Goal: Information Seeking & Learning: Stay updated

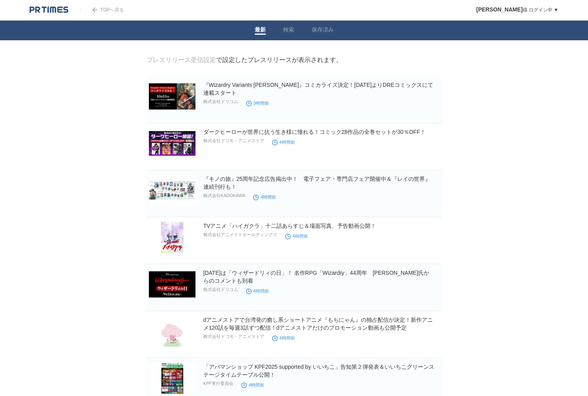
click at [220, 86] on link "『Wizardry Variants [PERSON_NAME]』コミカライズ決定！[DATE]よりDREコミックスにて連載スタート" at bounding box center [318, 89] width 230 height 14
click at [358, 130] on link "ダークヒーローが世界に抗う生き様に憧れる！コミック28作品の全巻セットが30％OFF！" at bounding box center [314, 132] width 222 height 6
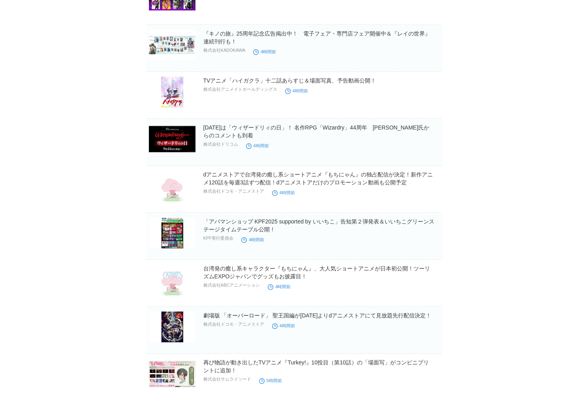
scroll to position [175, 0]
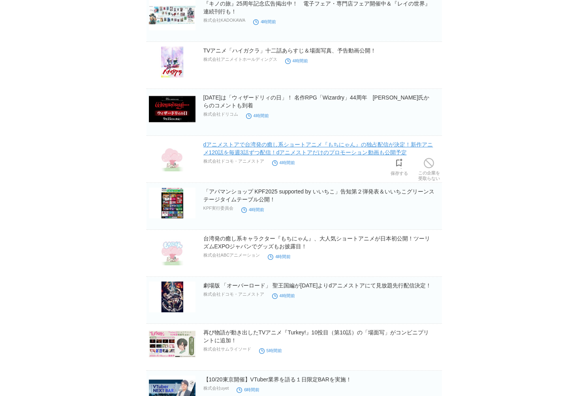
click at [250, 154] on link "dアニメストアで台湾発の癒し系ショートアニメ『もちにゃん』の独占配信が決定！新作アニメ120話を毎週3話ずつ配信！dアニメストアだけのプロモーション動画も公開…" at bounding box center [318, 148] width 230 height 14
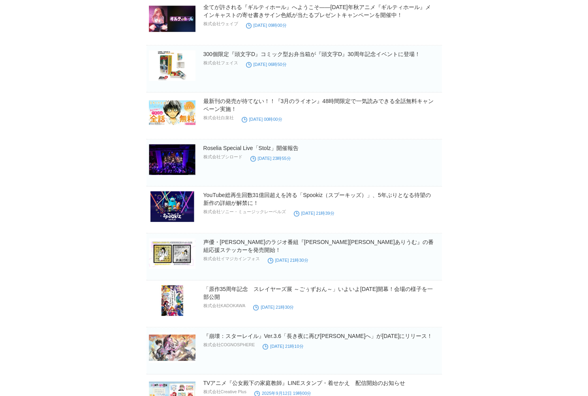
scroll to position [1536, 0]
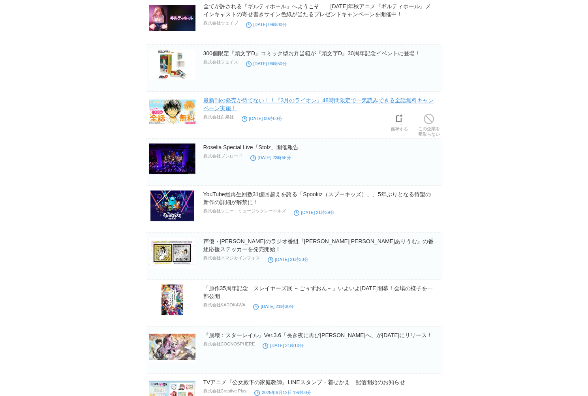
click at [243, 97] on link "最新刊の発売が待てない！！『3月のライオン』48時間限定で一気読みできる全話無料キャンペーン実施！" at bounding box center [318, 104] width 230 height 14
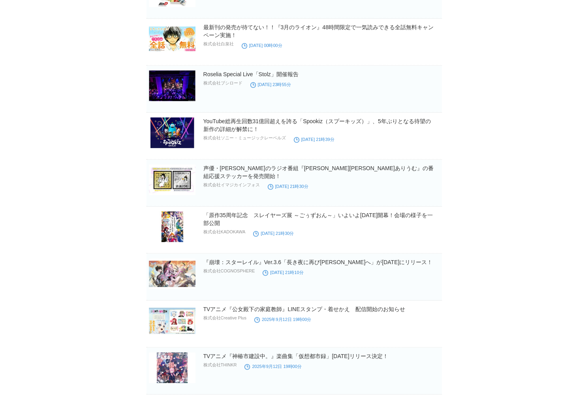
scroll to position [1624, 0]
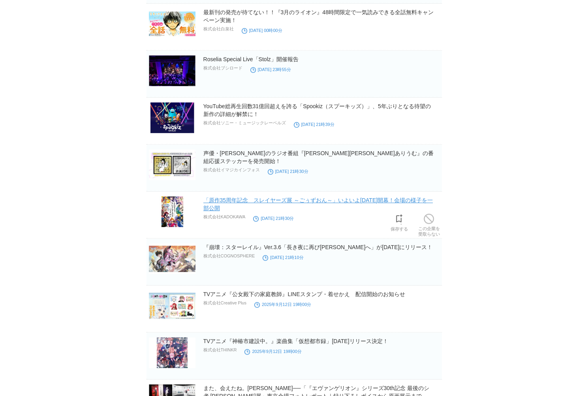
click at [341, 198] on link "「原作35周年記念　スレイヤーズ展 ～ごぅずおん～」いよいよ[DATE]開幕！会場の様子を一部公開" at bounding box center [318, 204] width 230 height 14
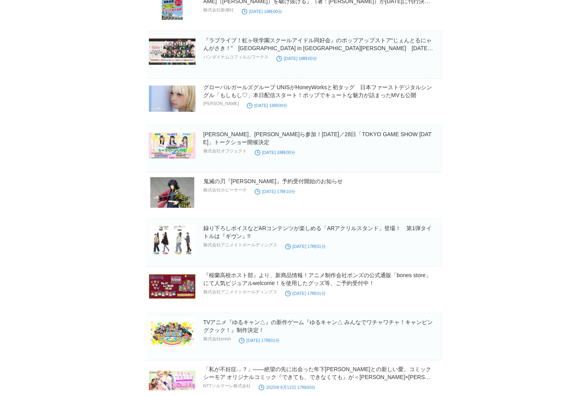
scroll to position [2721, 0]
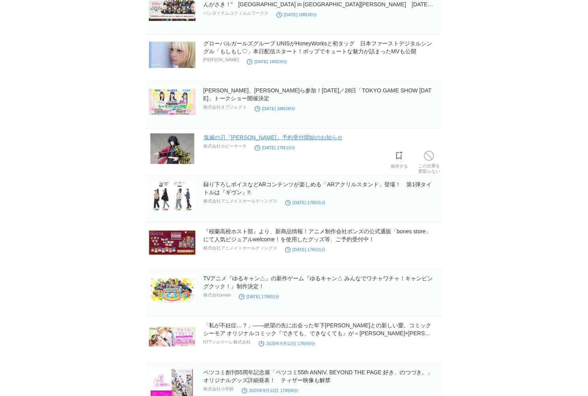
click at [218, 134] on link "鬼滅の刃『[PERSON_NAME]』予約受付開始のお知らせ" at bounding box center [272, 137] width 139 height 6
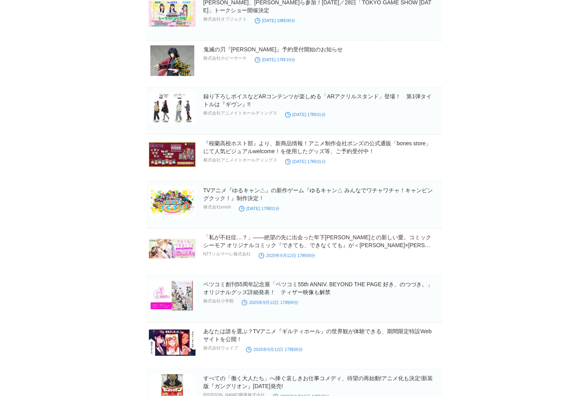
scroll to position [2897, 0]
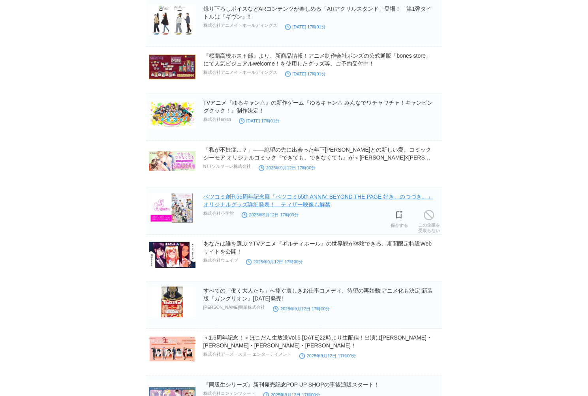
click at [209, 194] on link "ベツコミ創刊55周年記念展「ベツコミ55th ANNIV. BEYOND THE PAGE 好き、のつづき。」オリジナルグッズ詳細発表！　ティザー映像も解禁" at bounding box center [318, 201] width 230 height 14
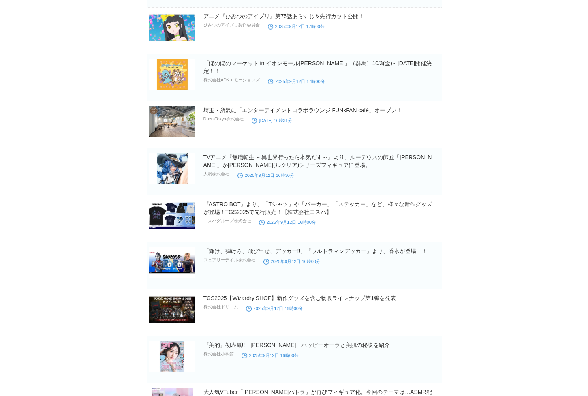
scroll to position [3511, 0]
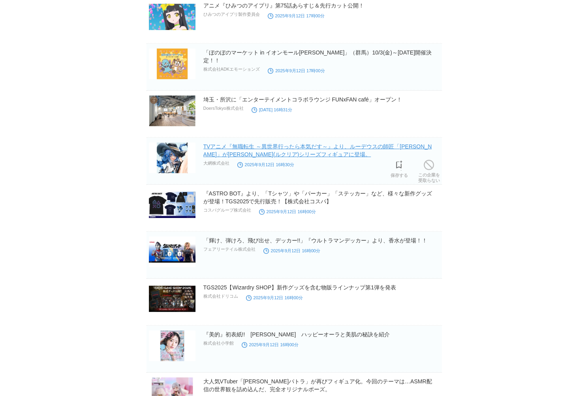
click at [238, 143] on link "TVアニメ『無職転生 ～異世界行ったら本気だす～』より、ルーデウスの師匠「[PERSON_NAME]」が[PERSON_NAME](ルクリア)シリーズフィギュ…" at bounding box center [317, 150] width 229 height 14
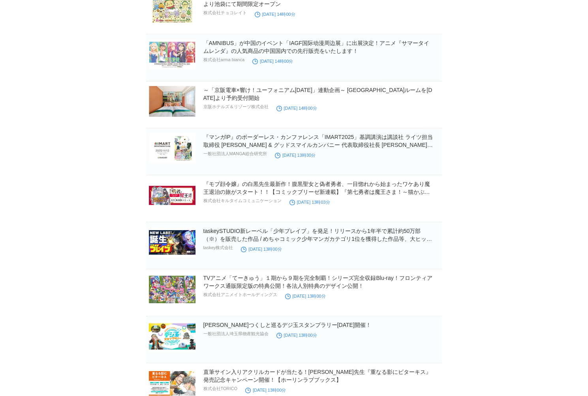
scroll to position [4477, 0]
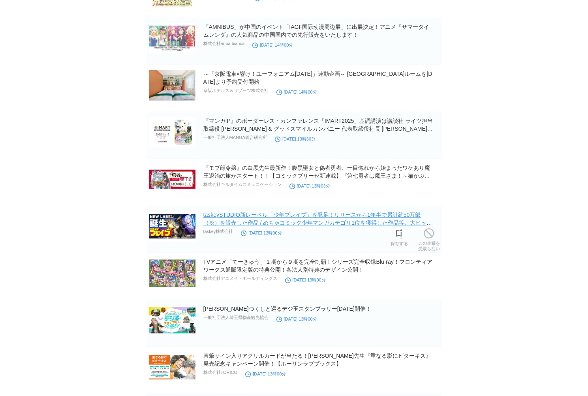
click at [279, 212] on link "taskeySTUDIO新レーベル「少年ブレイブ」を発足！リリースから1年半で累計約50万部（※）を販売した作品 / めちゃコミック少年マンガカテゴリ1位を獲…" at bounding box center [317, 223] width 229 height 22
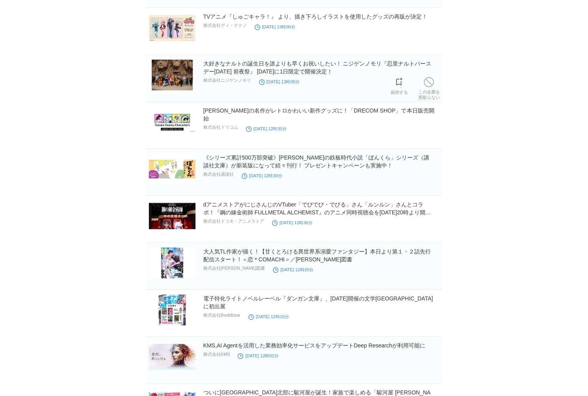
scroll to position [4916, 0]
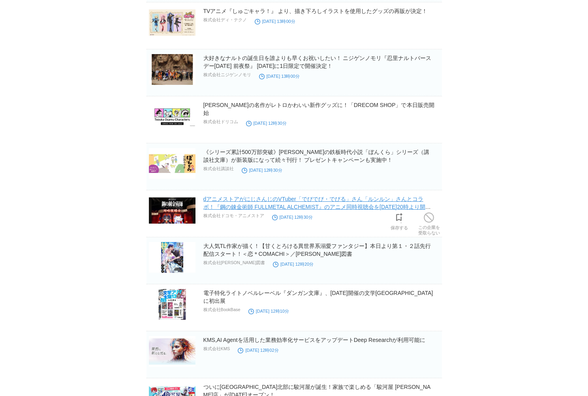
click at [257, 196] on link "dアニメストアがにじさんじのVTuber「でびでび・でびる」さん「ルンルン」さんとコラボ！『鋼の錬金術師 FULLMETAL ALCHEMIST』のアニメ同時…" at bounding box center [317, 207] width 228 height 22
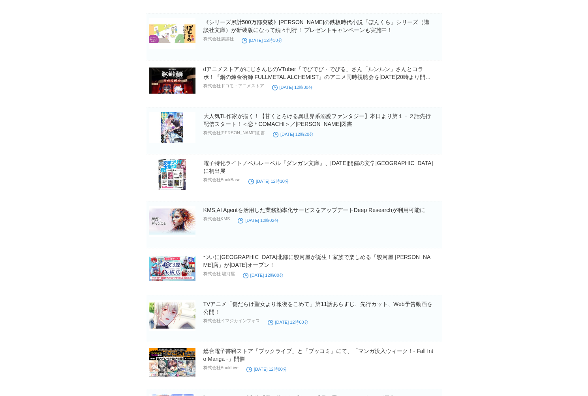
scroll to position [5048, 0]
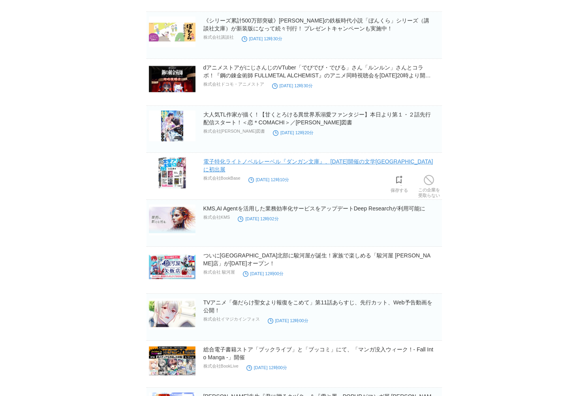
click at [262, 158] on link "電子特化ライトノベルレーベル『ダンガン文庫』、[DATE]開催の文学[GEOGRAPHIC_DATA]に初出展" at bounding box center [318, 165] width 230 height 14
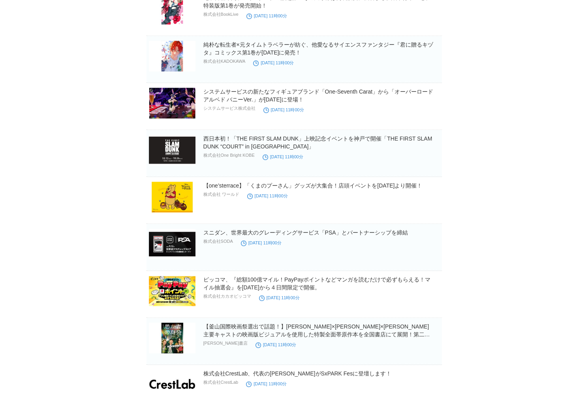
scroll to position [6760, 0]
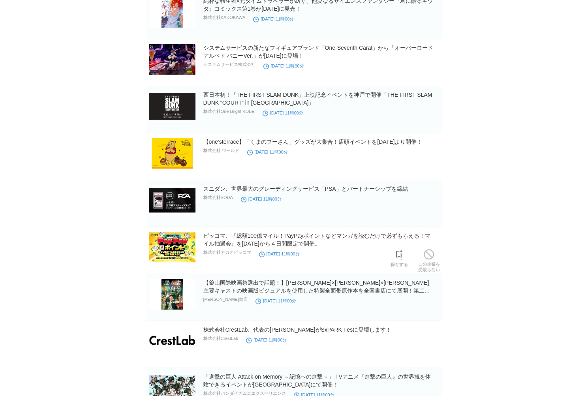
click at [251, 232] on h2 "ピッコマ、『総額100億マイル！PayPayポイントなどマンガを読むだけで必ずもらえる！マイル抽選会』を[DATE]から４日間限定で開催。" at bounding box center [321, 240] width 237 height 16
click at [254, 233] on link "ピッコマ、『総額100億マイル！PayPayポイントなどマンガを読むだけで必ずもらえる！マイル抽選会』を[DATE]から４日間限定で開催。" at bounding box center [317, 240] width 228 height 14
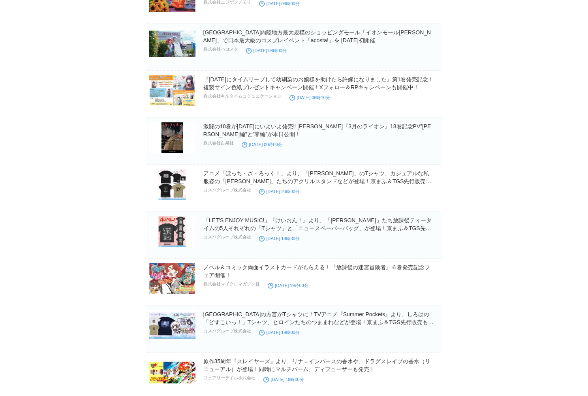
scroll to position [8444, 0]
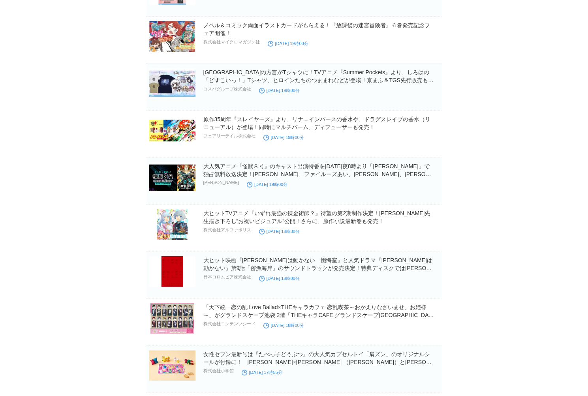
scroll to position [8707, 0]
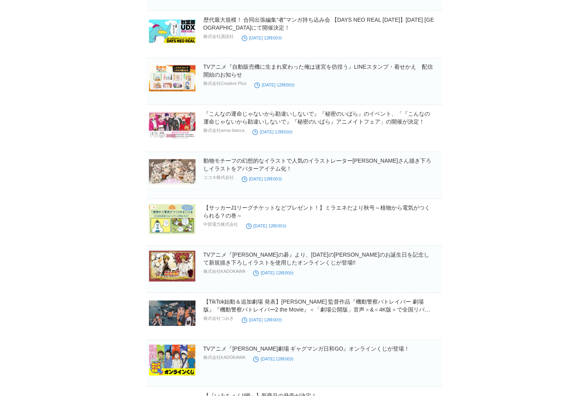
scroll to position [10405, 0]
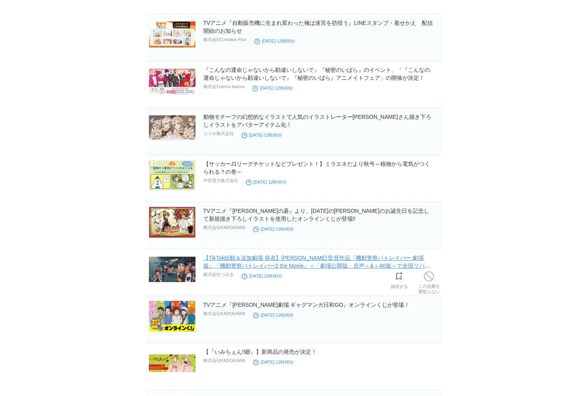
click at [280, 255] on link "【TikTok始動＆追加劇場 発表】[PERSON_NAME] 監督作品『機動警察パトレイバー 劇場版』『機動警察パトレイバー2 the Movie』＜「劇場…" at bounding box center [316, 266] width 227 height 22
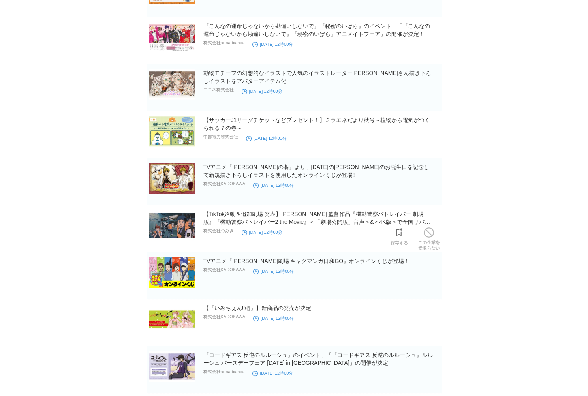
scroll to position [10492, 0]
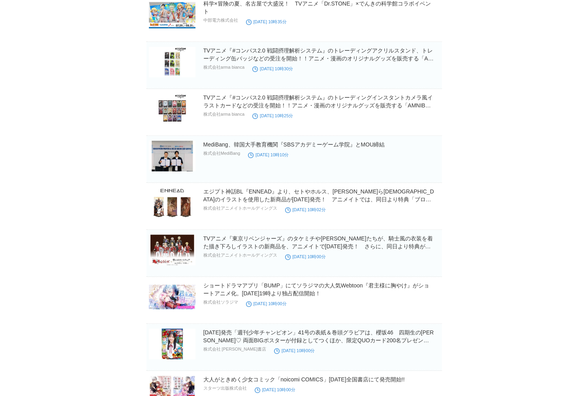
scroll to position [11795, 0]
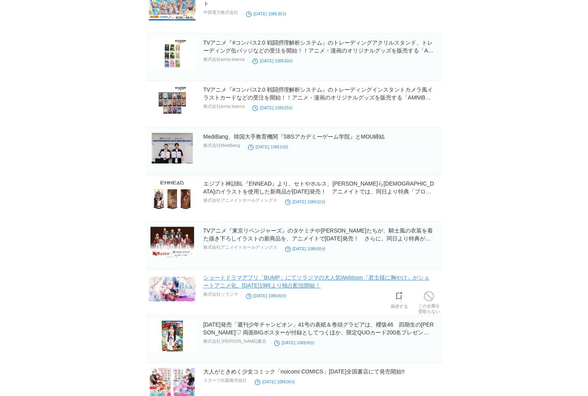
click at [238, 275] on link "ショートドラマアプリ「BUMP」にてソラジマの大人気Webtoon『君主様に胸やけ』がショートアニメ化。[DATE]19時より独占配信開始！" at bounding box center [316, 282] width 226 height 14
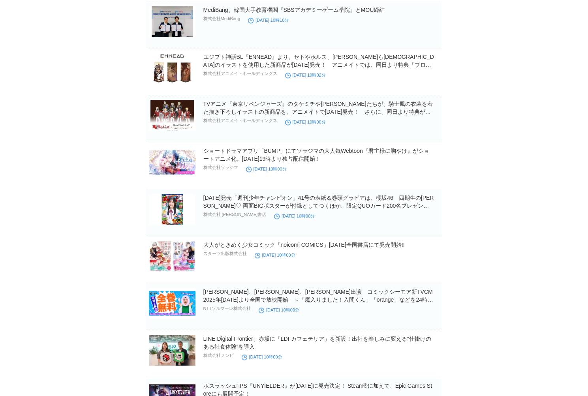
scroll to position [11927, 0]
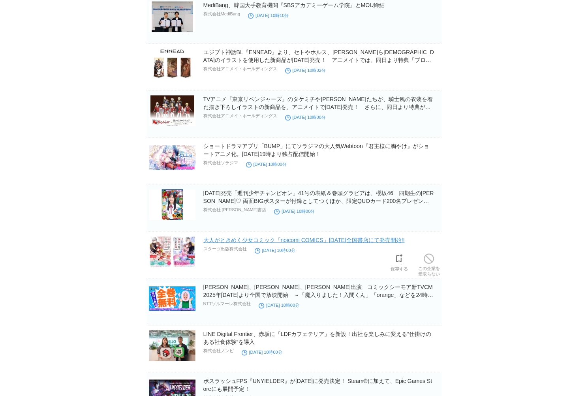
click at [271, 237] on link "大人がときめく少女コミック「noicomi COMICS」[DATE]全国書店にて発売開始!!" at bounding box center [303, 240] width 201 height 6
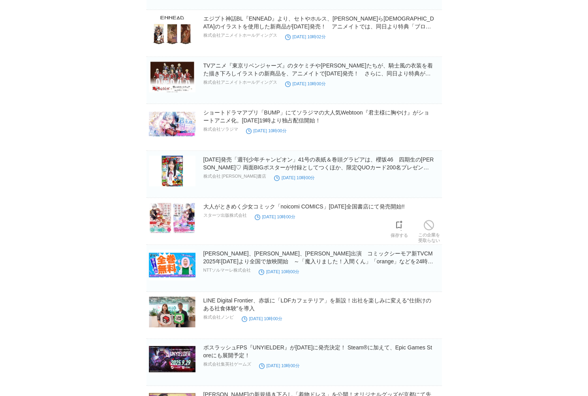
scroll to position [11971, 0]
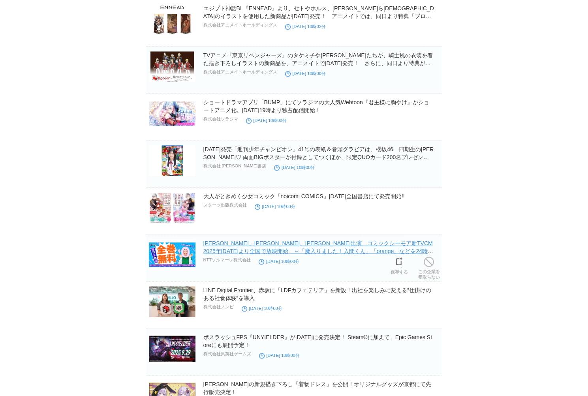
click at [209, 240] on link "[PERSON_NAME]、[PERSON_NAME]、[PERSON_NAME]出演　コミックシーモア新TVCM2025年[DATE]より全国で放映開始　～…" at bounding box center [318, 251] width 230 height 22
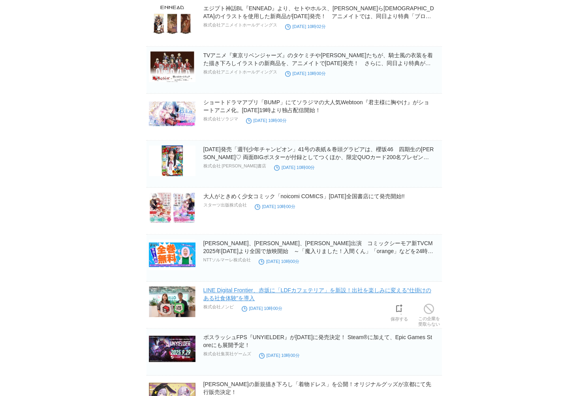
click at [212, 287] on link "LINE Digital Frontier、赤坂に「LDFカフェテリア」を新設！出社を楽しみに変える“仕掛けのある社食体験”を導入" at bounding box center [317, 294] width 228 height 14
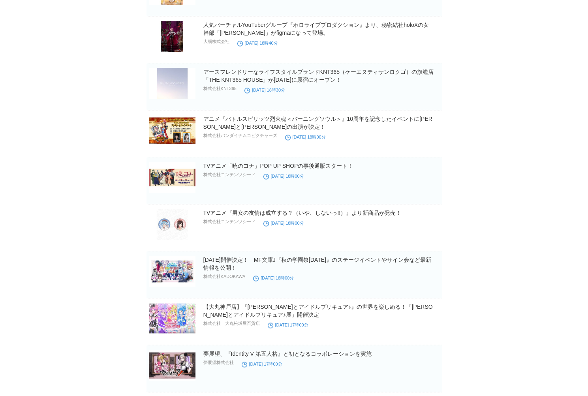
scroll to position [12717, 0]
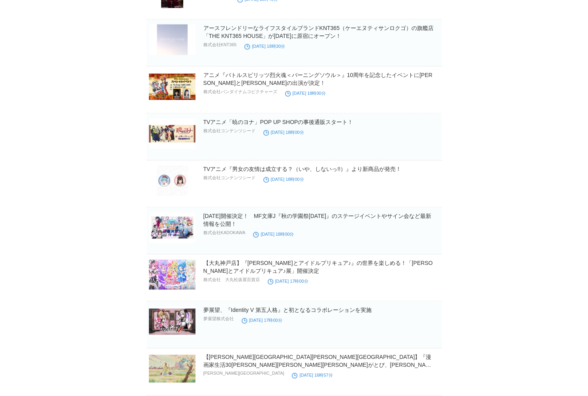
scroll to position [12761, 0]
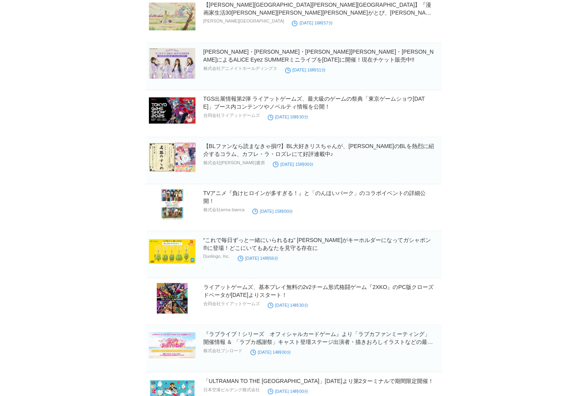
scroll to position [13112, 0]
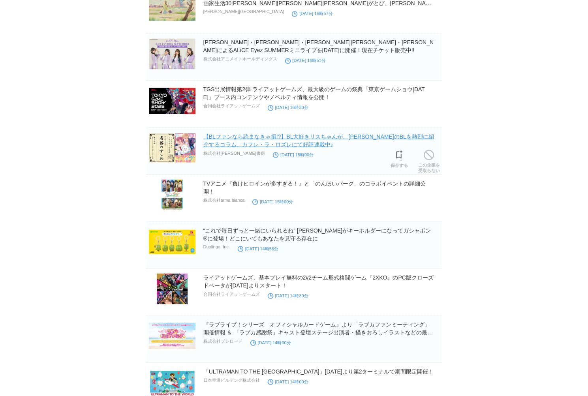
click at [254, 133] on link "【BLファンなら読まなきゃ損!?】BL大好きリスちゃんが、[PERSON_NAME]のBLを熱烈に紹介するコラム、カフレ・ラ・ロズレにて好評連載中♪" at bounding box center [318, 140] width 231 height 14
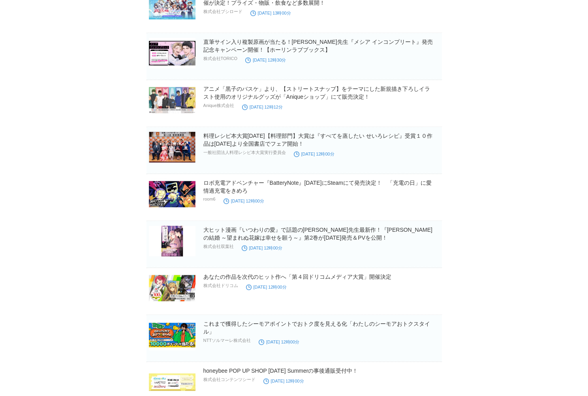
scroll to position [13815, 0]
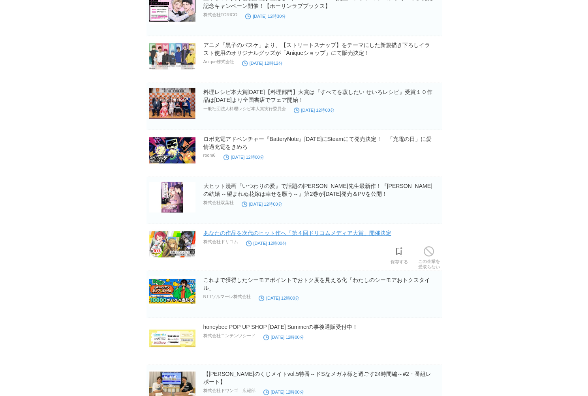
click at [322, 230] on link "あなたの作品を次代のヒット作へ「第４回ドリコムメディア大賞」開催決定" at bounding box center [297, 233] width 188 height 6
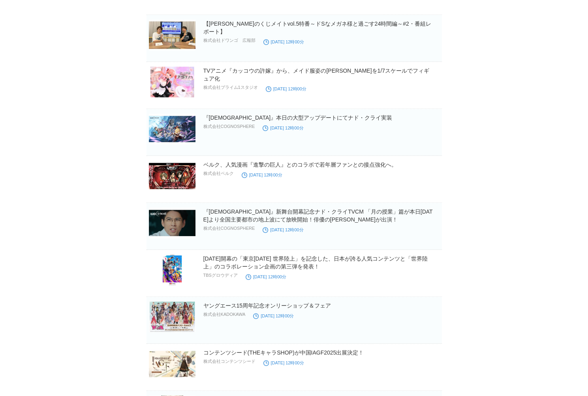
scroll to position [14166, 0]
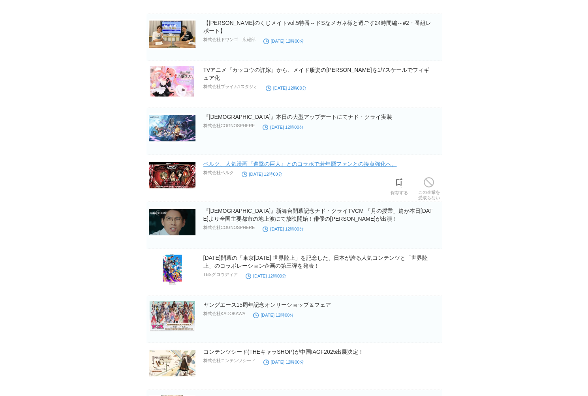
click at [230, 161] on link "​​ベルク、人気漫画『進撃の巨人』とのコラボで若年層ファンとの接点強化へ。" at bounding box center [300, 164] width 194 height 6
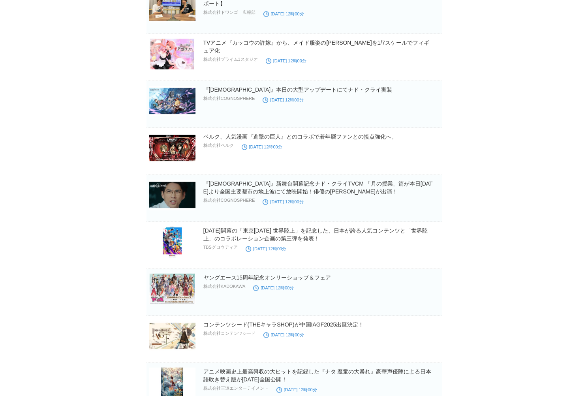
scroll to position [14122, 0]
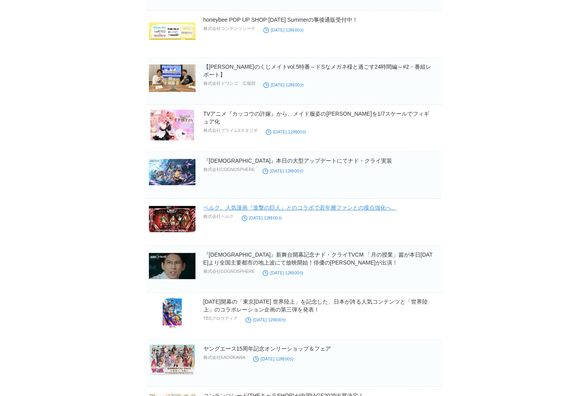
click at [216, 205] on link "​​ベルク、人気漫画『進撃の巨人』とのコラボで若年層ファンとの接点強化へ。" at bounding box center [300, 208] width 194 height 6
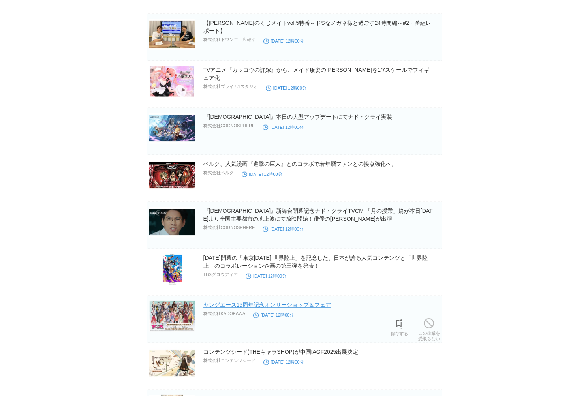
click at [313, 302] on link "ヤングエース15周年記念オンリーショップ＆フェア" at bounding box center [267, 305] width 128 height 6
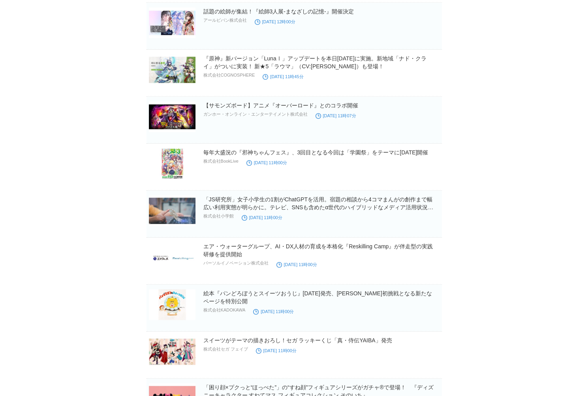
scroll to position [14752, 0]
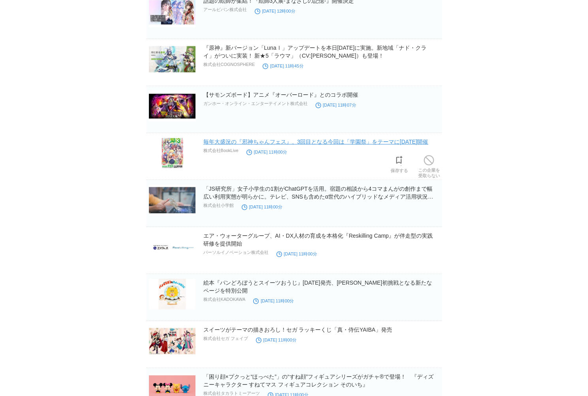
click at [313, 139] on link "毎年大盛況の『邪神ちゃんフェス』、3回目となる今回は「学園祭」をテーマに[DATE]開催" at bounding box center [315, 142] width 225 height 6
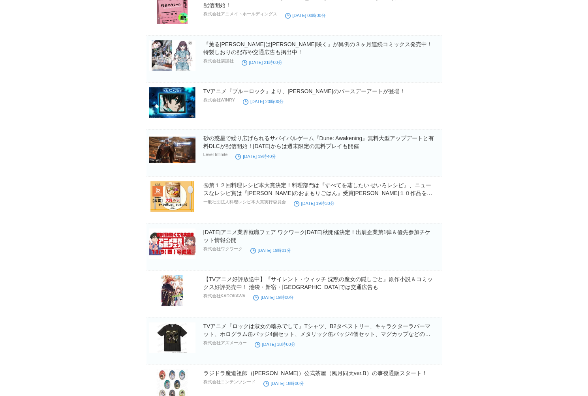
scroll to position [16376, 0]
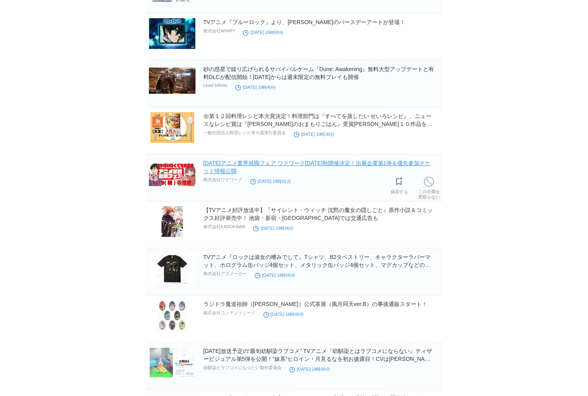
click at [225, 160] on link "[DATE]アニメ業界就職フェア ワクワーク[DATE]秋開催決定！出展企業第1弾＆優先参加チケット情報公開" at bounding box center [317, 167] width 228 height 14
click at [233, 160] on link "[DATE]アニメ業界就職フェア ワクワーク[DATE]秋開催決定！出展企業第1弾＆優先参加チケット情報公開" at bounding box center [317, 167] width 228 height 14
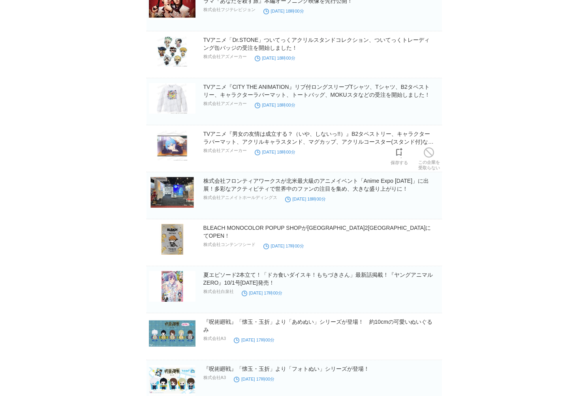
scroll to position [16845, 0]
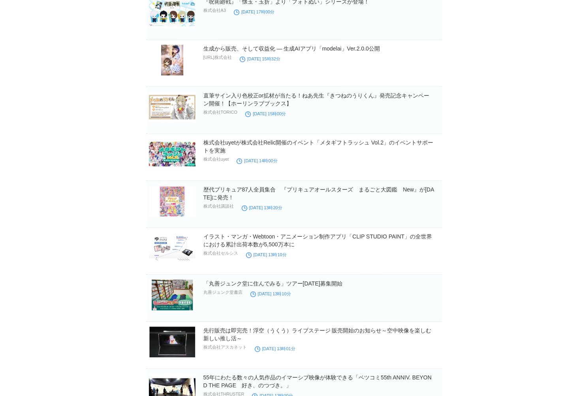
scroll to position [17240, 0]
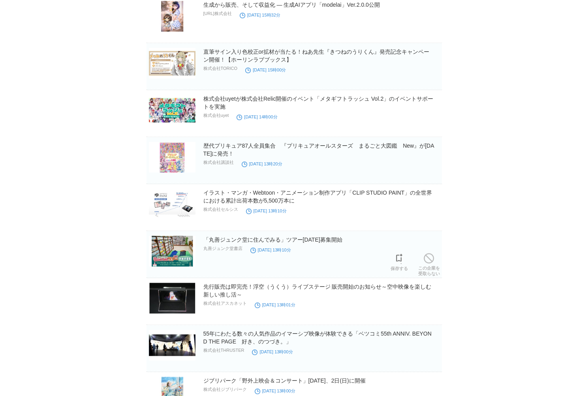
click at [329, 236] on h2 "「丸善ジュンク堂に住んでみる」ツアー[DATE]募集開始" at bounding box center [321, 240] width 237 height 8
click at [326, 237] on link "「丸善ジュンク堂に住んでみる」ツアー[DATE]募集開始" at bounding box center [272, 240] width 139 height 6
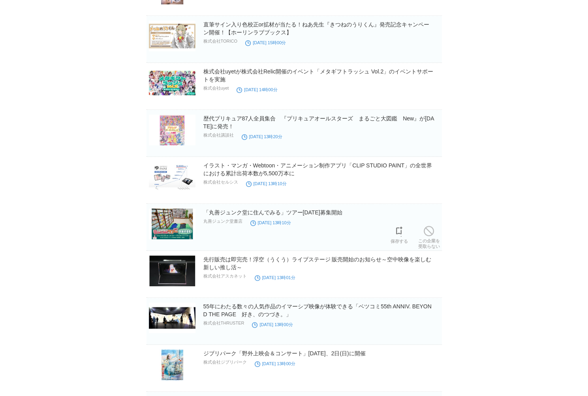
scroll to position [17284, 0]
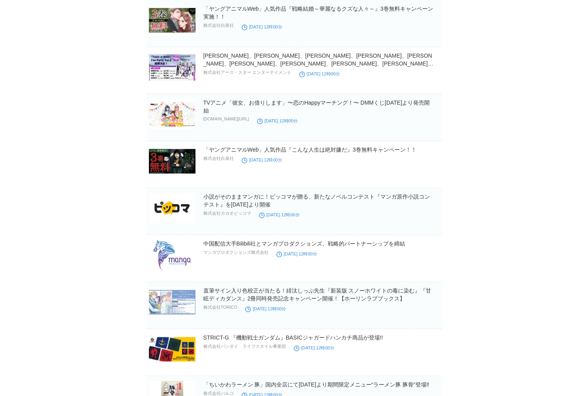
scroll to position [17942, 0]
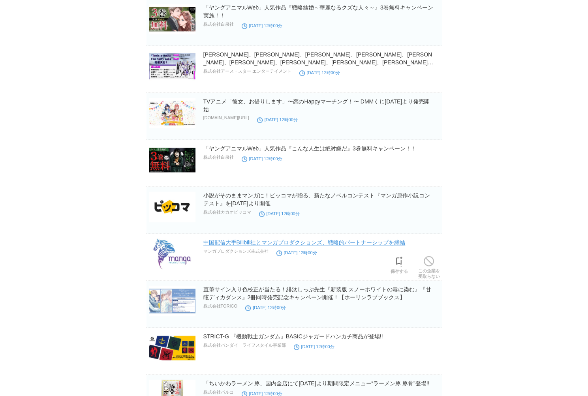
click at [273, 239] on link "中国配信大手Bilibili社とマンガプロダクションズ、戦略的パートナーシップを締結" at bounding box center [304, 242] width 202 height 6
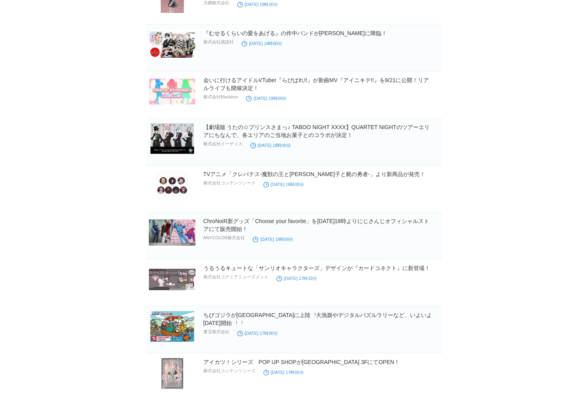
scroll to position [19610, 0]
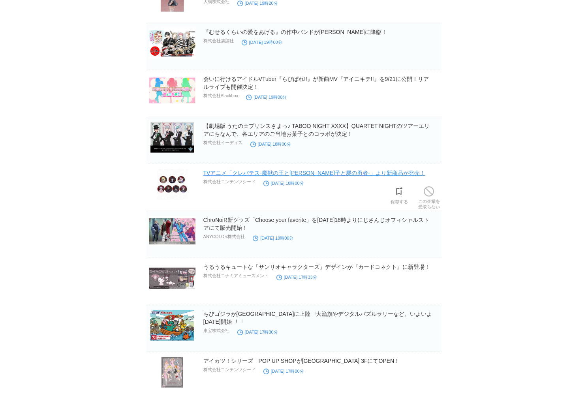
click at [222, 170] on link "TVアニメ「クレバテス-魔獣の王と[PERSON_NAME]子と屍の勇者-」より新商品が発売！" at bounding box center [314, 173] width 222 height 6
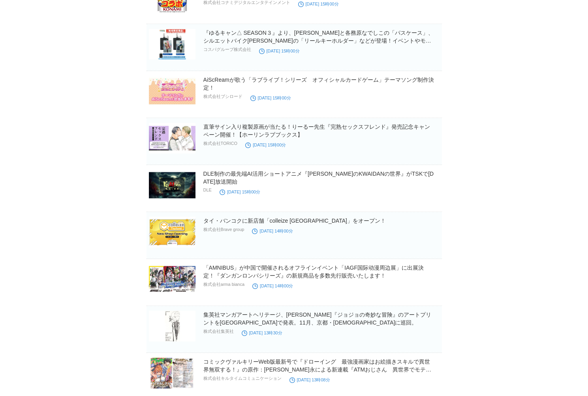
scroll to position [20372, 0]
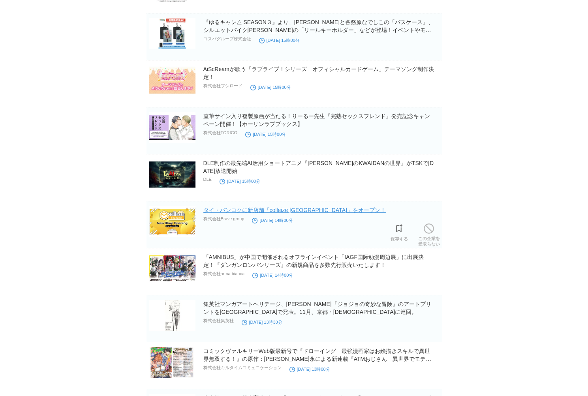
click at [250, 207] on link "タイ・バンコクに新店舗「colleize [GEOGRAPHIC_DATA]」をオープン！" at bounding box center [294, 210] width 183 height 6
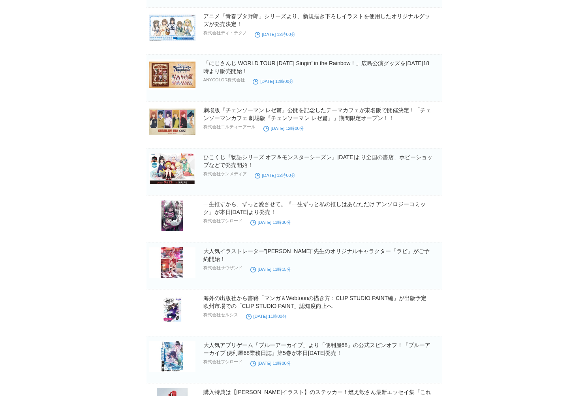
scroll to position [21382, 0]
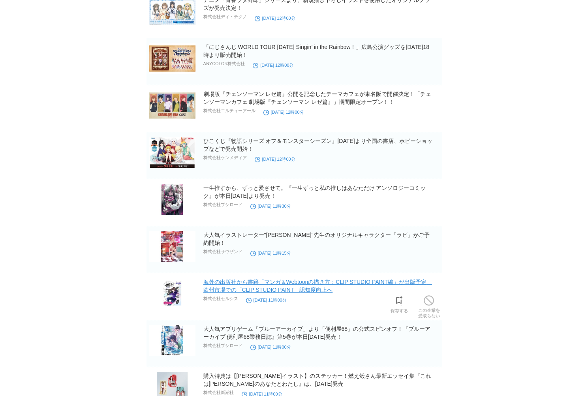
click at [257, 279] on link "海外の出版社から書籍「マンガ＆Webtoonの描き方：CLIP STUDIO PAINT編」が出版予定　欧州市場での「CLIP STUDIO PAINT」認知…" at bounding box center [317, 286] width 229 height 14
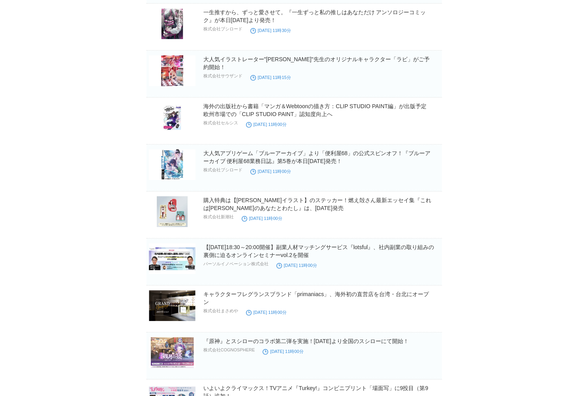
scroll to position [21645, 0]
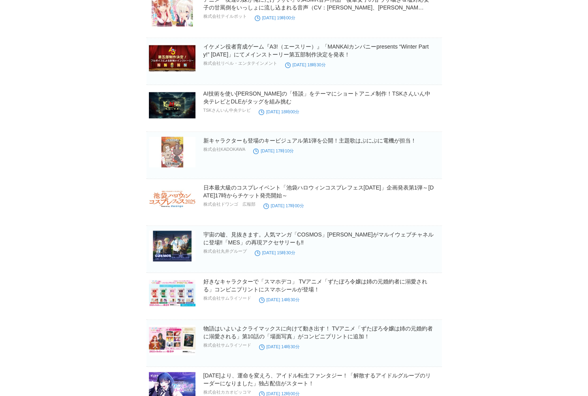
scroll to position [22699, 0]
